Goal: Task Accomplishment & Management: Use online tool/utility

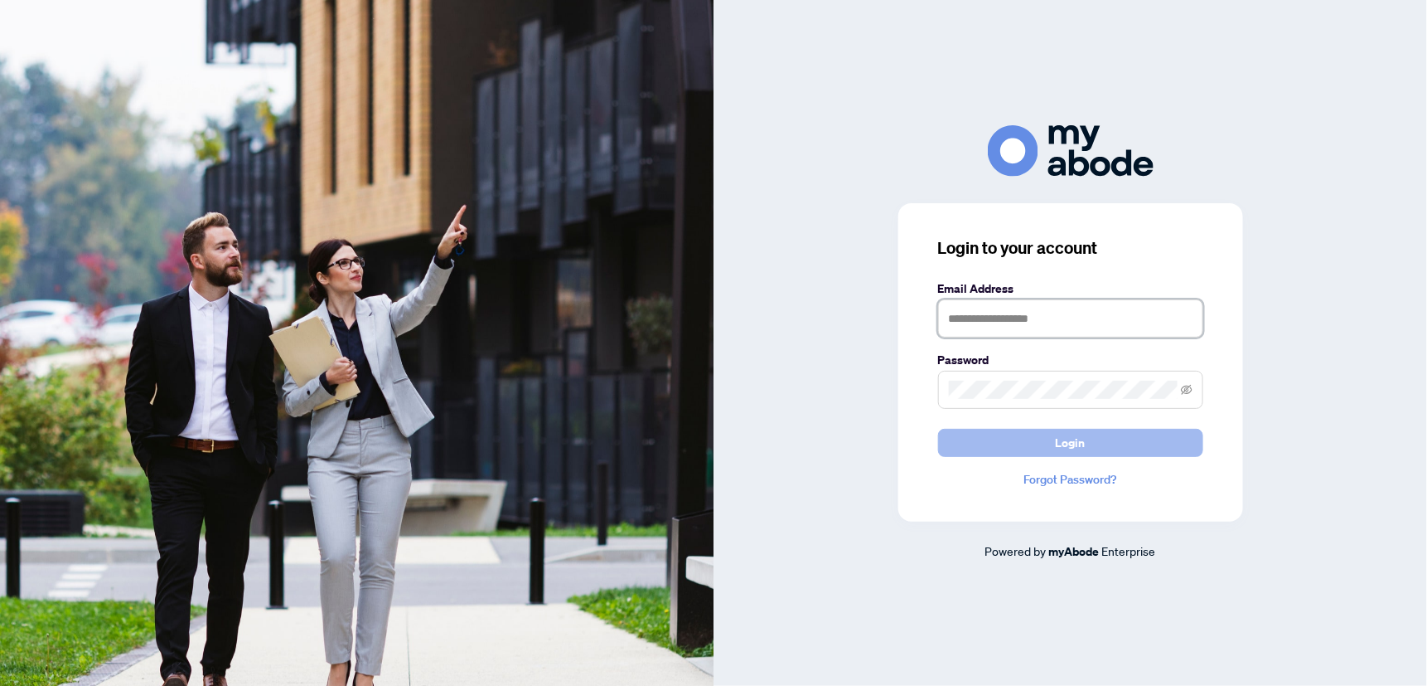
type input "**********"
click at [1021, 452] on button "Login" at bounding box center [1070, 443] width 265 height 28
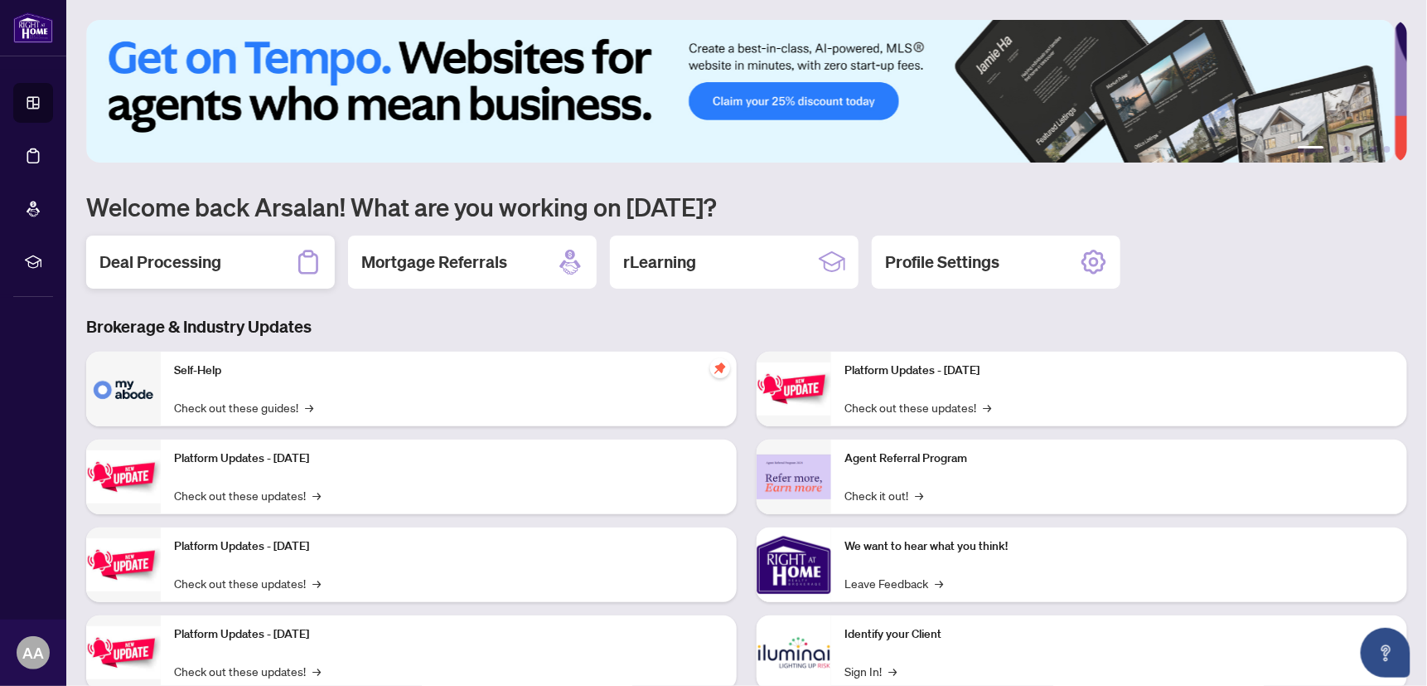
click at [205, 262] on h2 "Deal Processing" at bounding box center [160, 261] width 122 height 23
